Goal: Find specific page/section: Find specific page/section

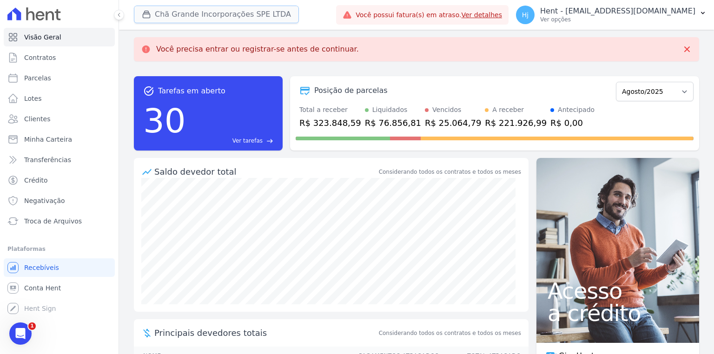
click at [171, 14] on button "Chã Grande Incorporações SPE LTDA" at bounding box center [216, 15] width 165 height 18
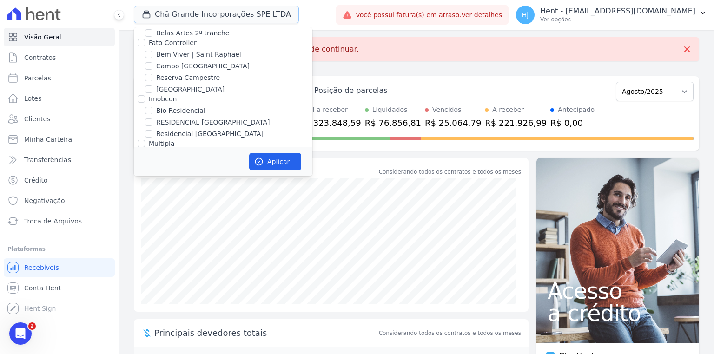
scroll to position [1972, 0]
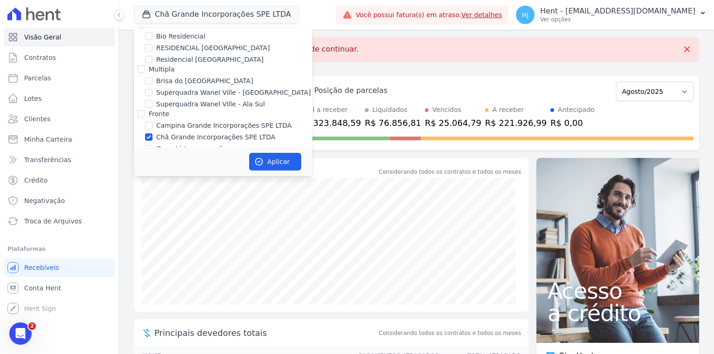
click at [147, 133] on div "Chã Grande Incorporações SPE LTDA" at bounding box center [223, 138] width 179 height 10
click at [147, 134] on input "Chã Grande Incorporações SPE LTDA" at bounding box center [148, 137] width 7 height 7
checkbox input "false"
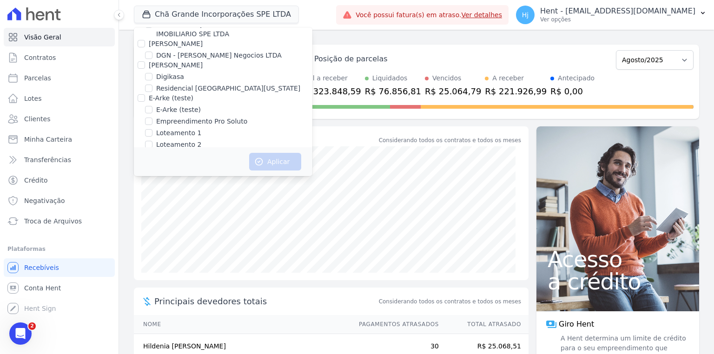
scroll to position [2929, 0]
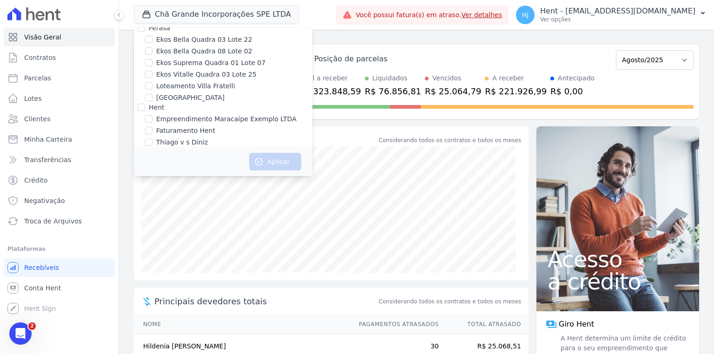
click at [151, 172] on input "[GEOGRAPHIC_DATA]" at bounding box center [148, 175] width 7 height 7
checkbox input "true"
click at [147, 183] on input "[GEOGRAPHIC_DATA] 3" at bounding box center [148, 186] width 7 height 7
checkbox input "true"
click at [280, 160] on button "Aplicar" at bounding box center [275, 162] width 52 height 18
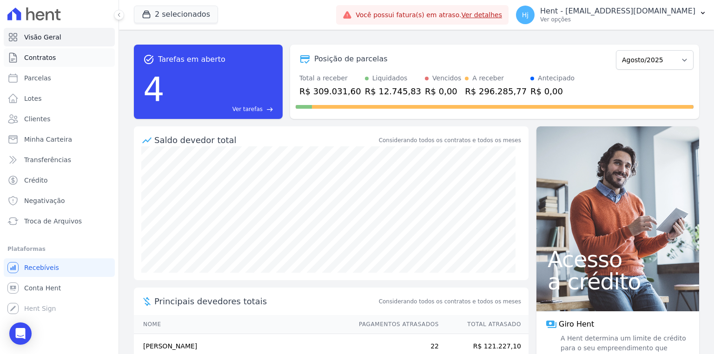
click at [39, 60] on span "Contratos" at bounding box center [40, 57] width 32 height 9
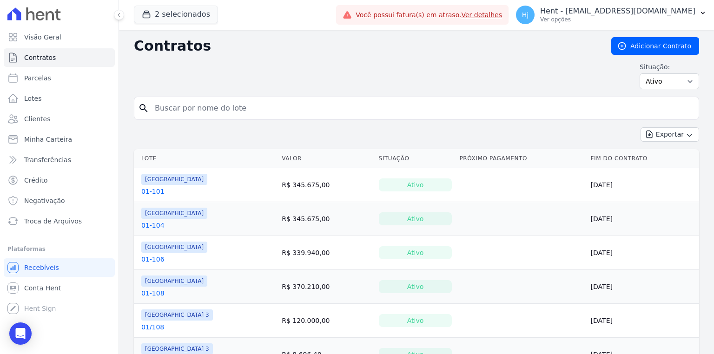
click at [151, 190] on link "01-101" at bounding box center [152, 191] width 23 height 9
